Goal: Transaction & Acquisition: Purchase product/service

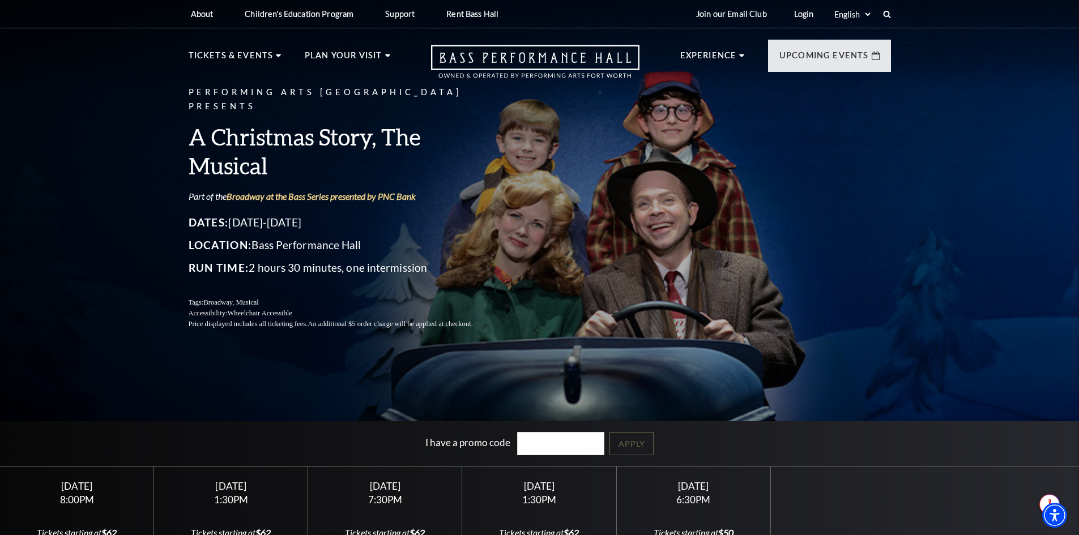
click at [91, 71] on header "About Performing Arts [GEOGRAPHIC_DATA] [PERSON_NAME] [MEDICAL_DATA] Center Res…" at bounding box center [539, 45] width 1079 height 90
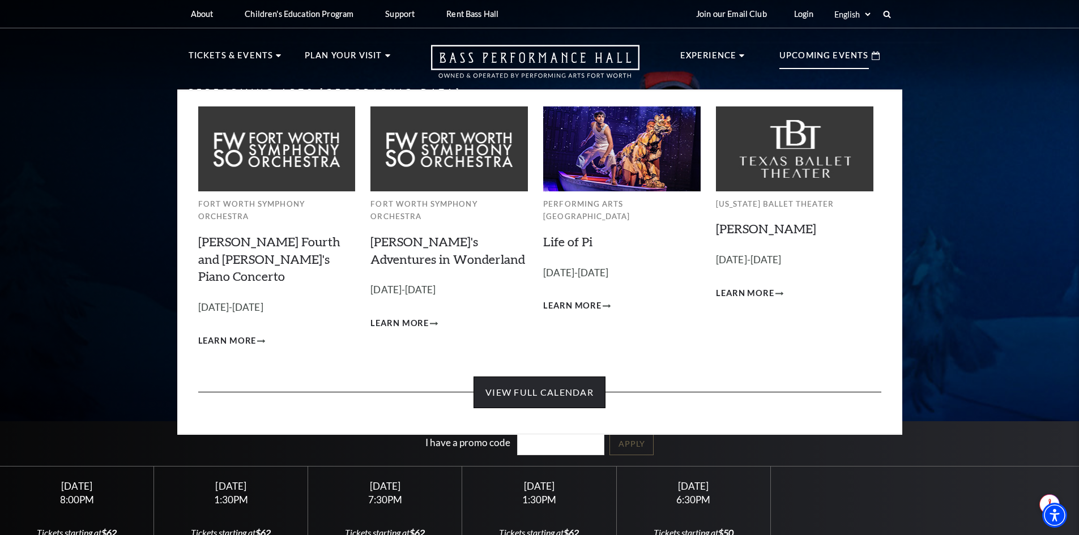
click at [543, 377] on link "View Full Calendar" at bounding box center [540, 393] width 132 height 32
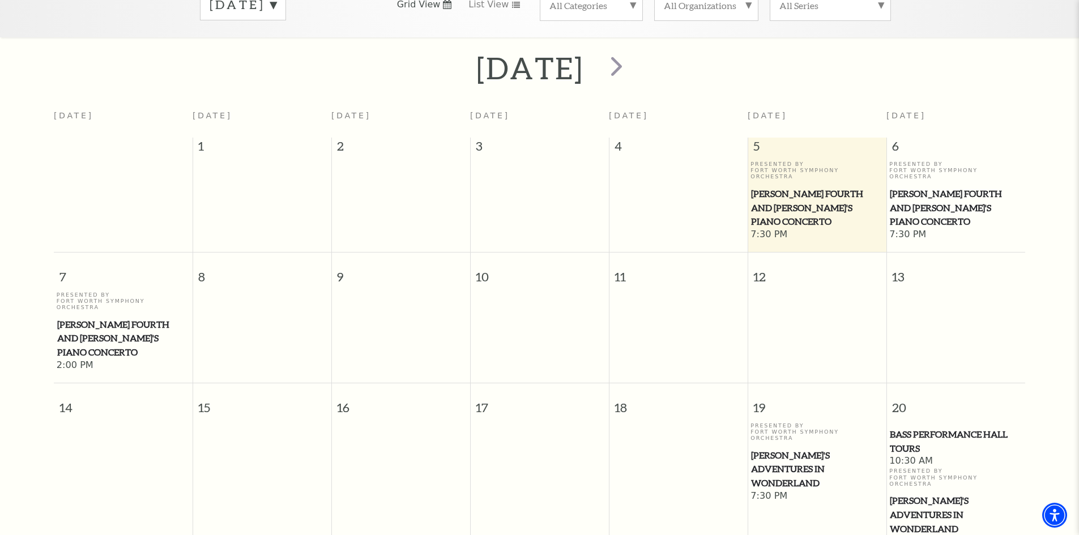
scroll to position [100, 0]
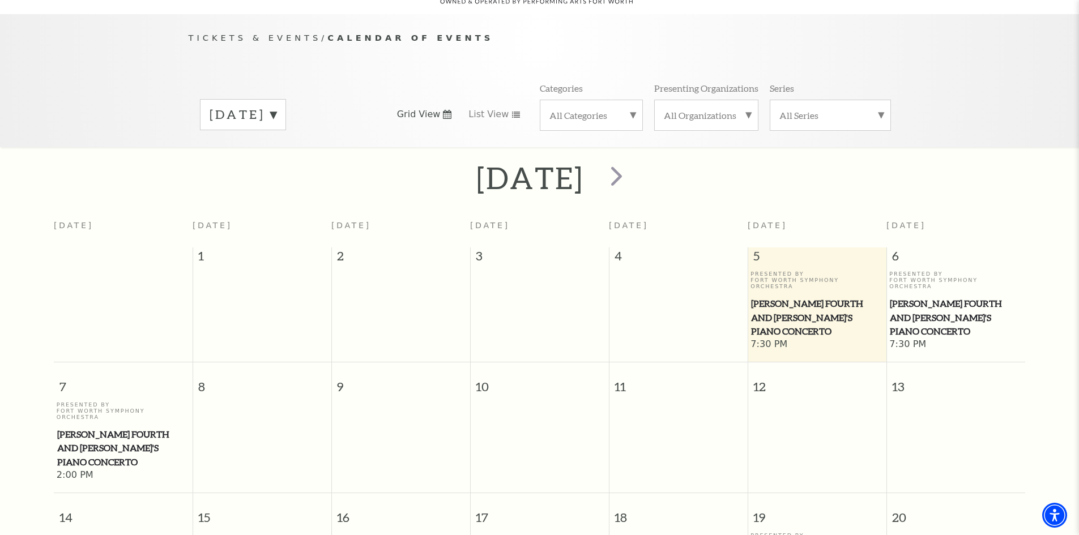
click at [276, 106] on label "September 2025" at bounding box center [243, 115] width 67 height 18
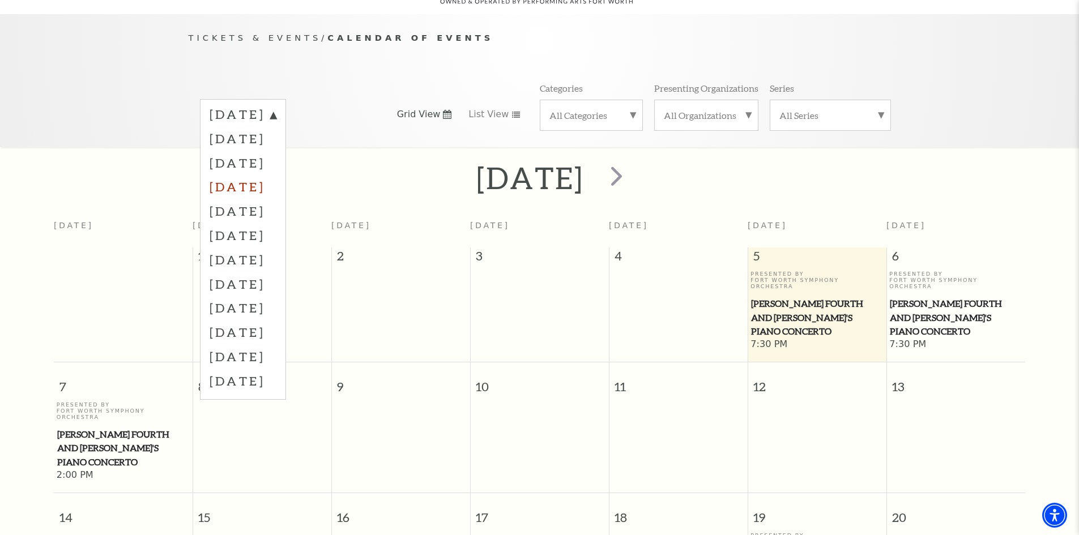
click at [276, 175] on label "December 2025" at bounding box center [243, 187] width 67 height 24
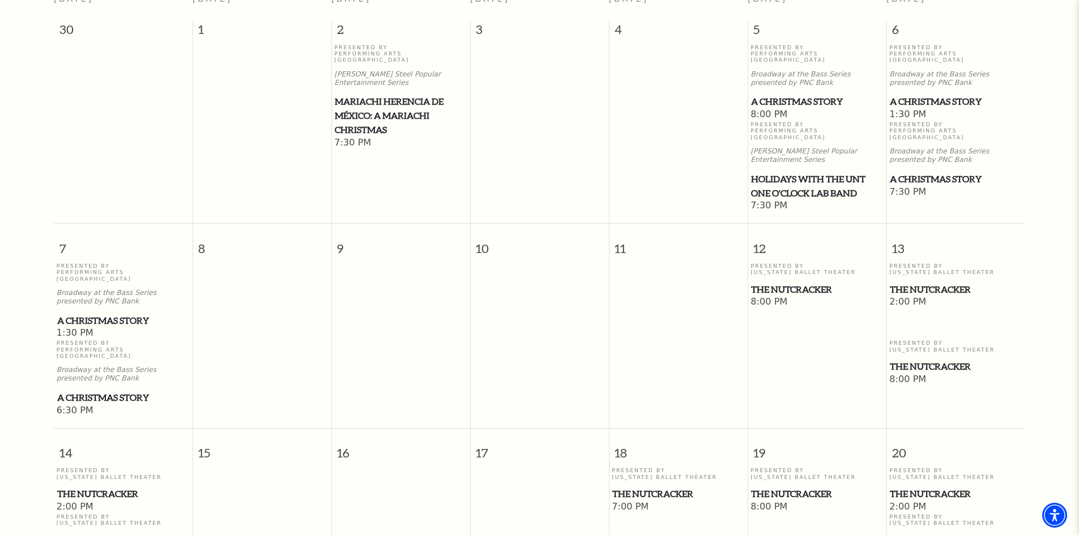
scroll to position [270, 0]
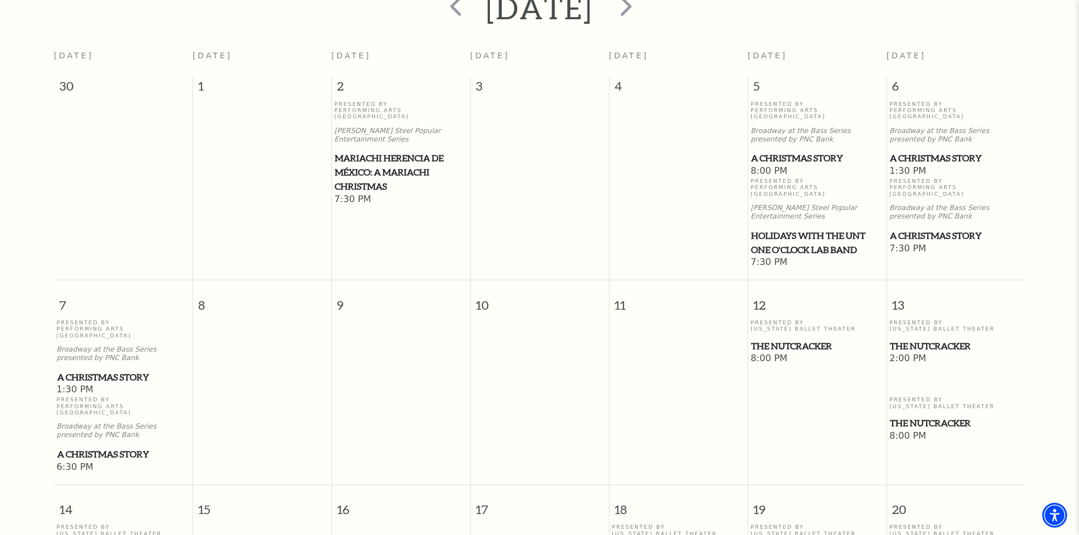
click at [788, 151] on span "A Christmas Story" at bounding box center [817, 158] width 132 height 14
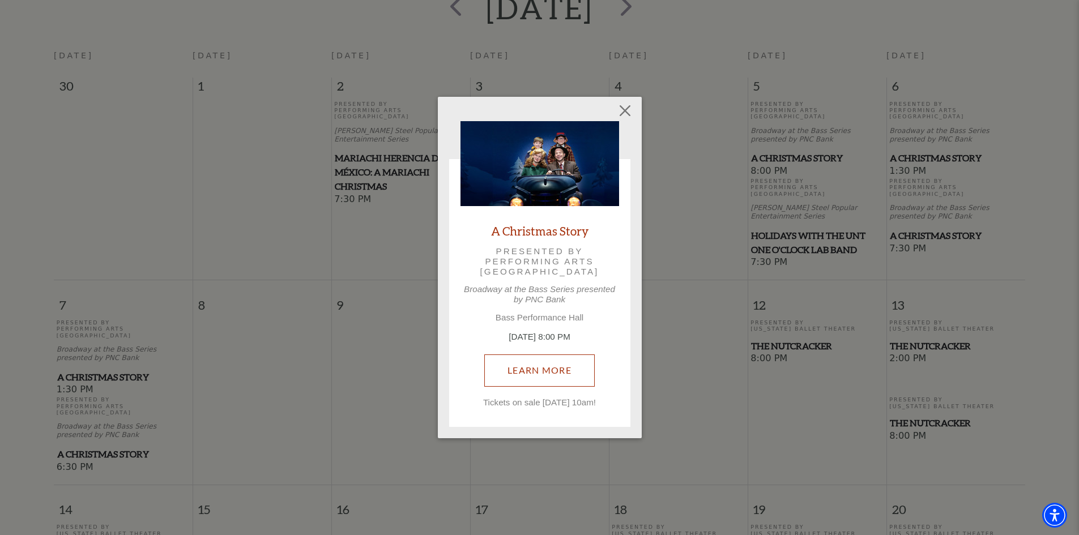
click at [540, 371] on link "Learn More" at bounding box center [539, 371] width 110 height 32
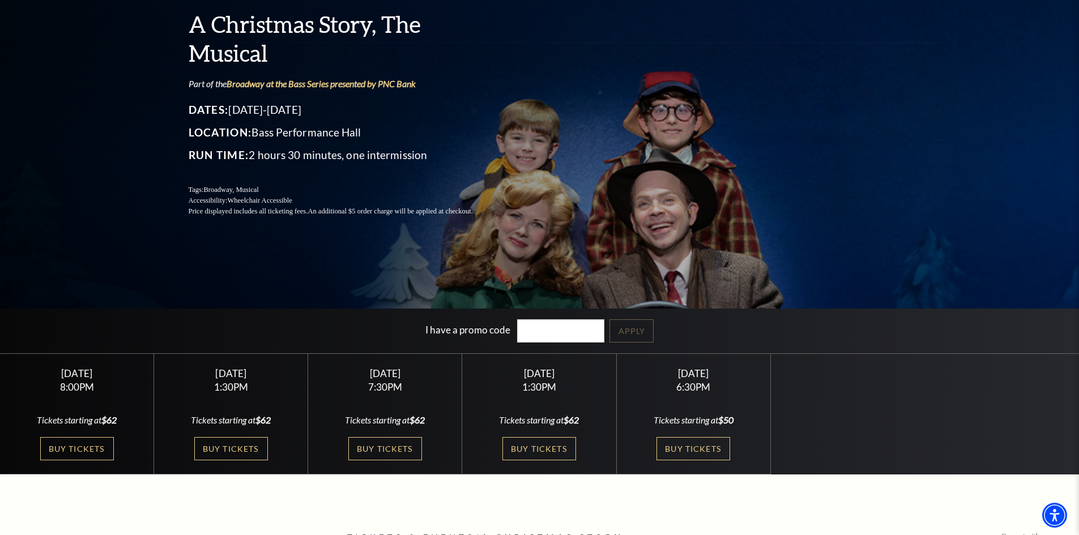
scroll to position [113, 0]
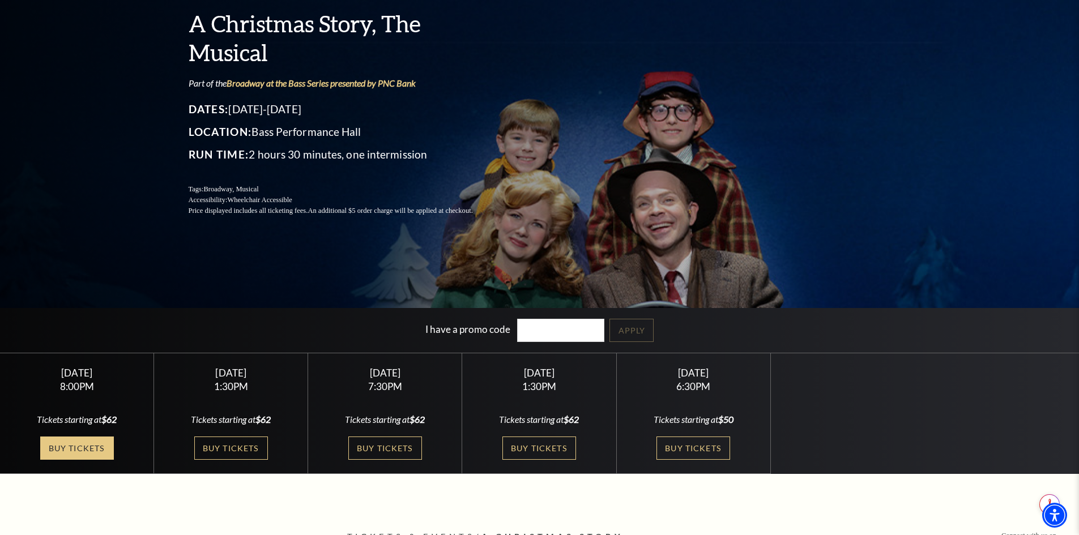
click at [95, 454] on link "Buy Tickets" at bounding box center [77, 448] width 74 height 23
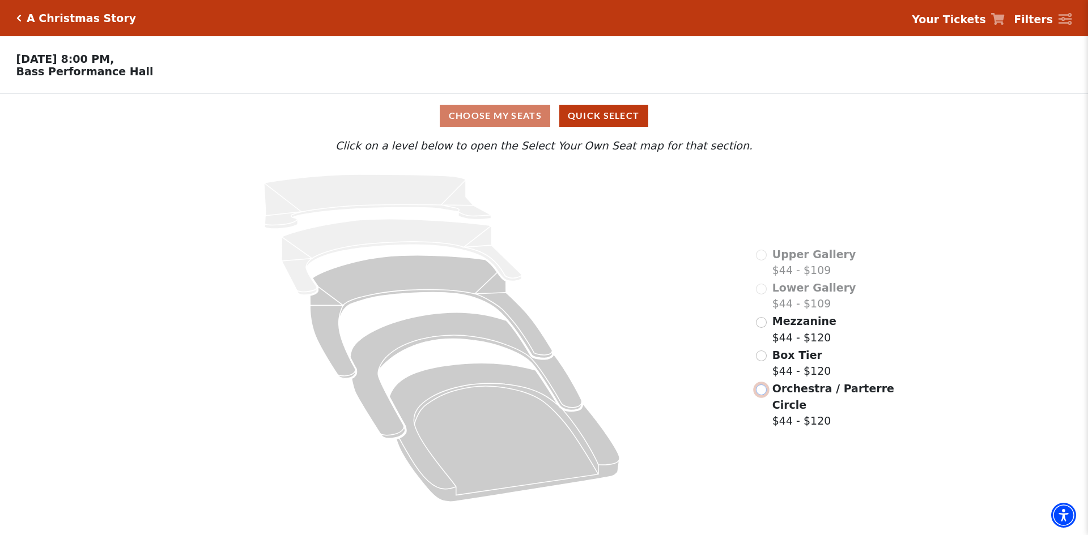
click at [760, 385] on input "Orchestra / Parterre Circle$44 - $120\a" at bounding box center [761, 390] width 11 height 11
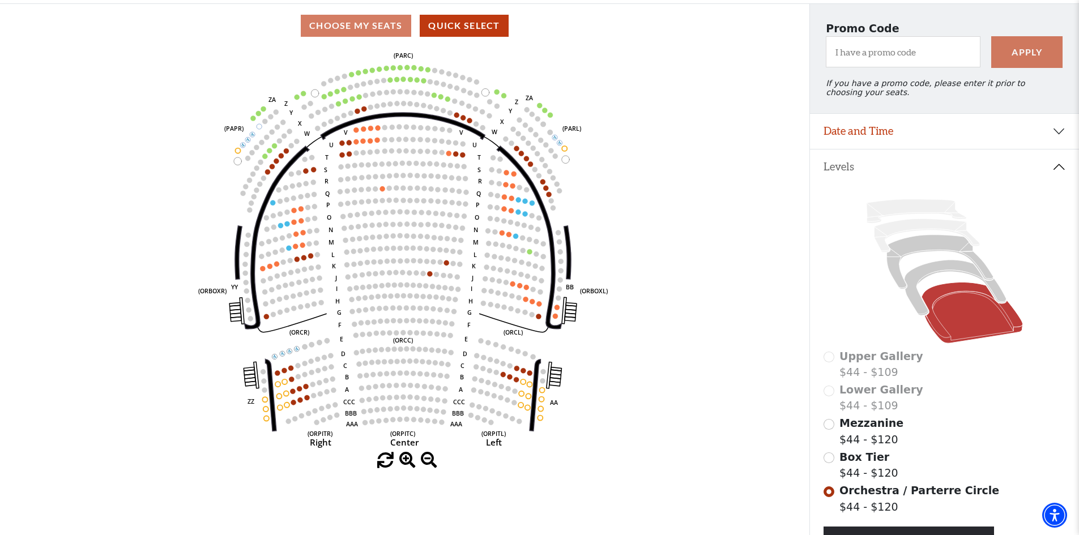
scroll to position [33, 0]
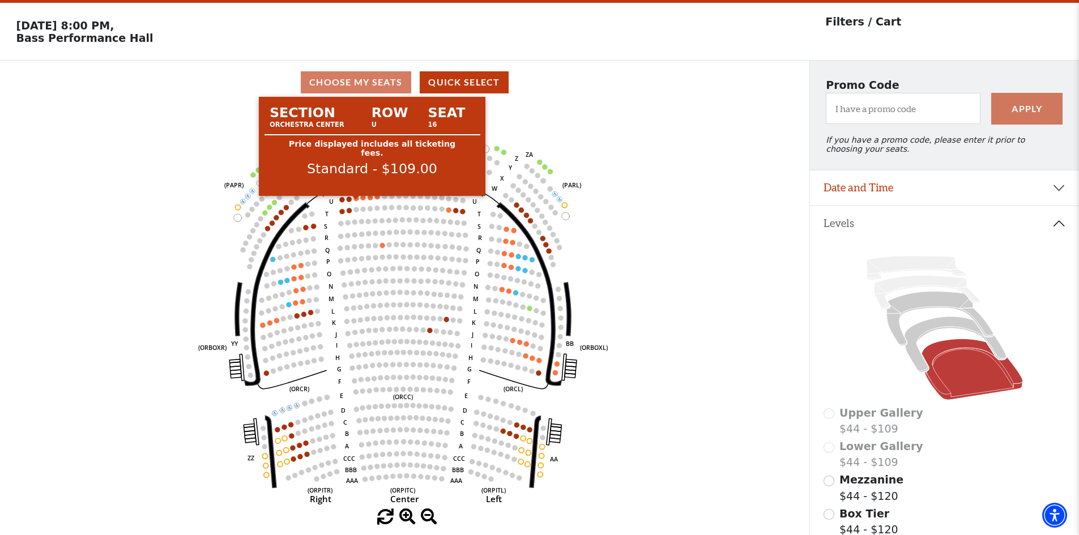
click at [355, 201] on circle at bounding box center [356, 198] width 5 height 5
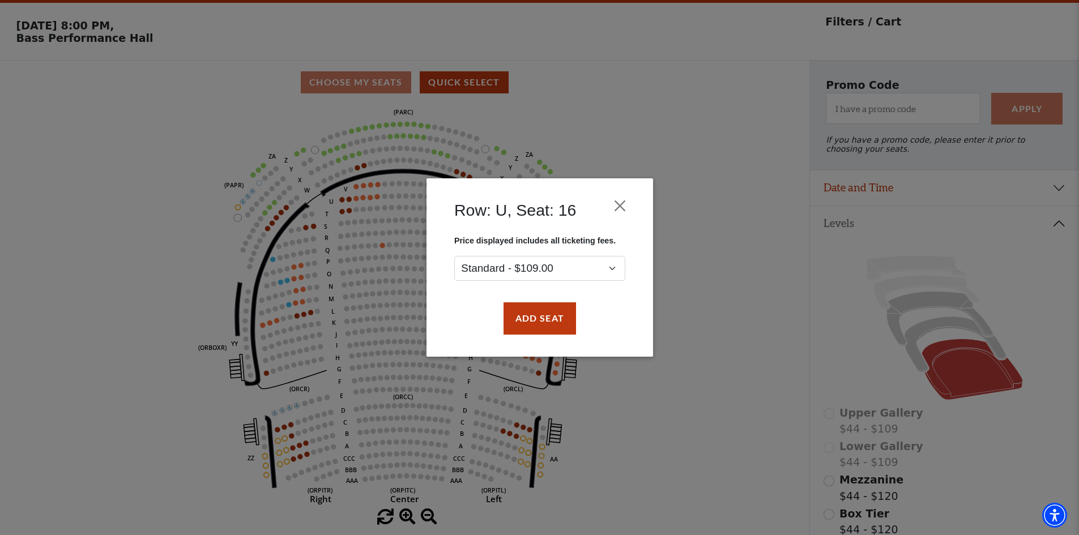
click at [368, 203] on div "Row: U, Seat: 16 Price displayed includes all ticketing fees. Standard - $109.0…" at bounding box center [539, 267] width 1079 height 535
click at [623, 203] on button "Close" at bounding box center [620, 206] width 22 height 22
